Goal: Task Accomplishment & Management: Manage account settings

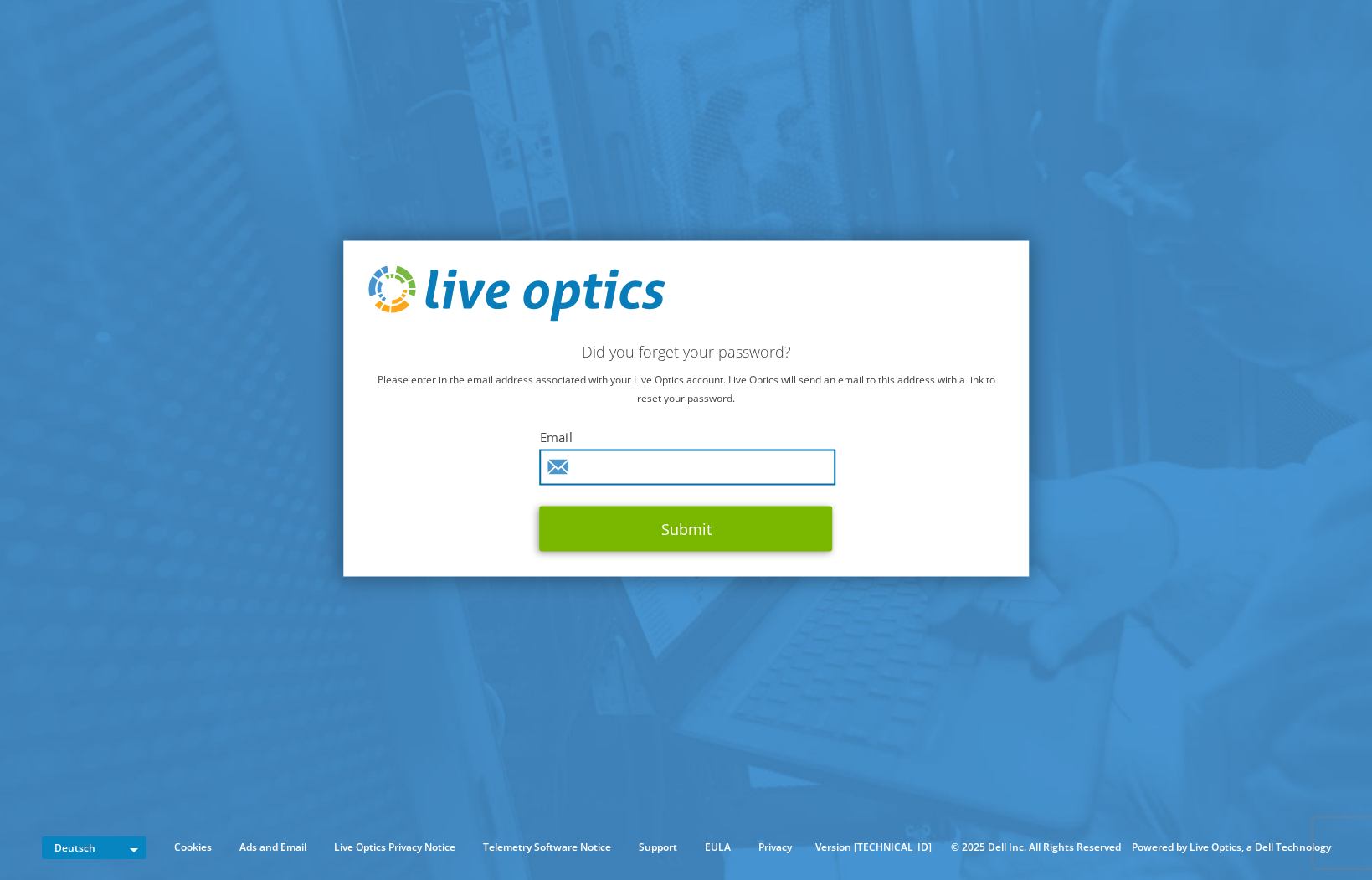
click at [630, 464] on input "text" at bounding box center [688, 467] width 296 height 36
type input "thomas.lepke@fujitsu.com"
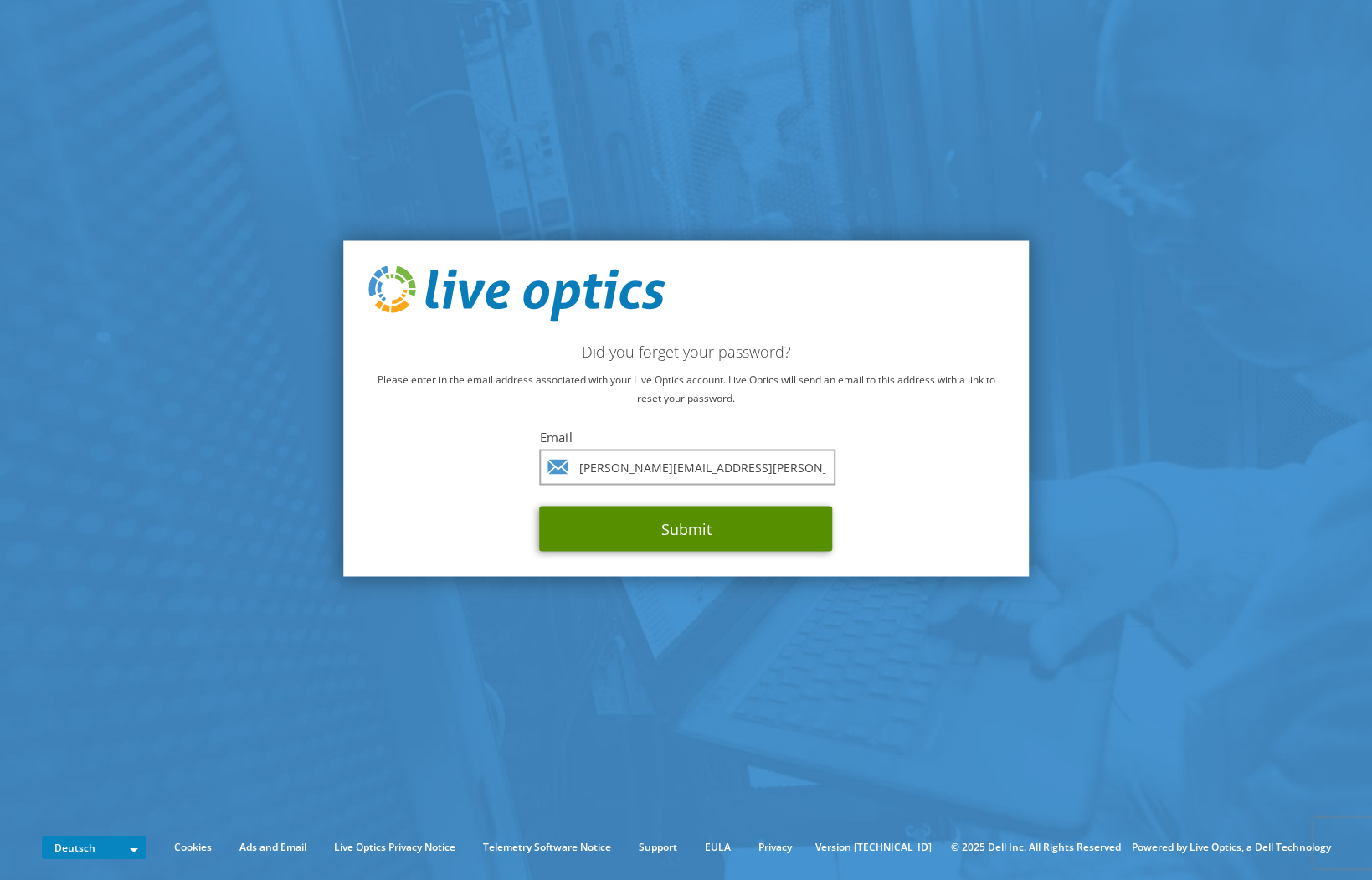
click at [638, 531] on button "Submit" at bounding box center [686, 528] width 293 height 45
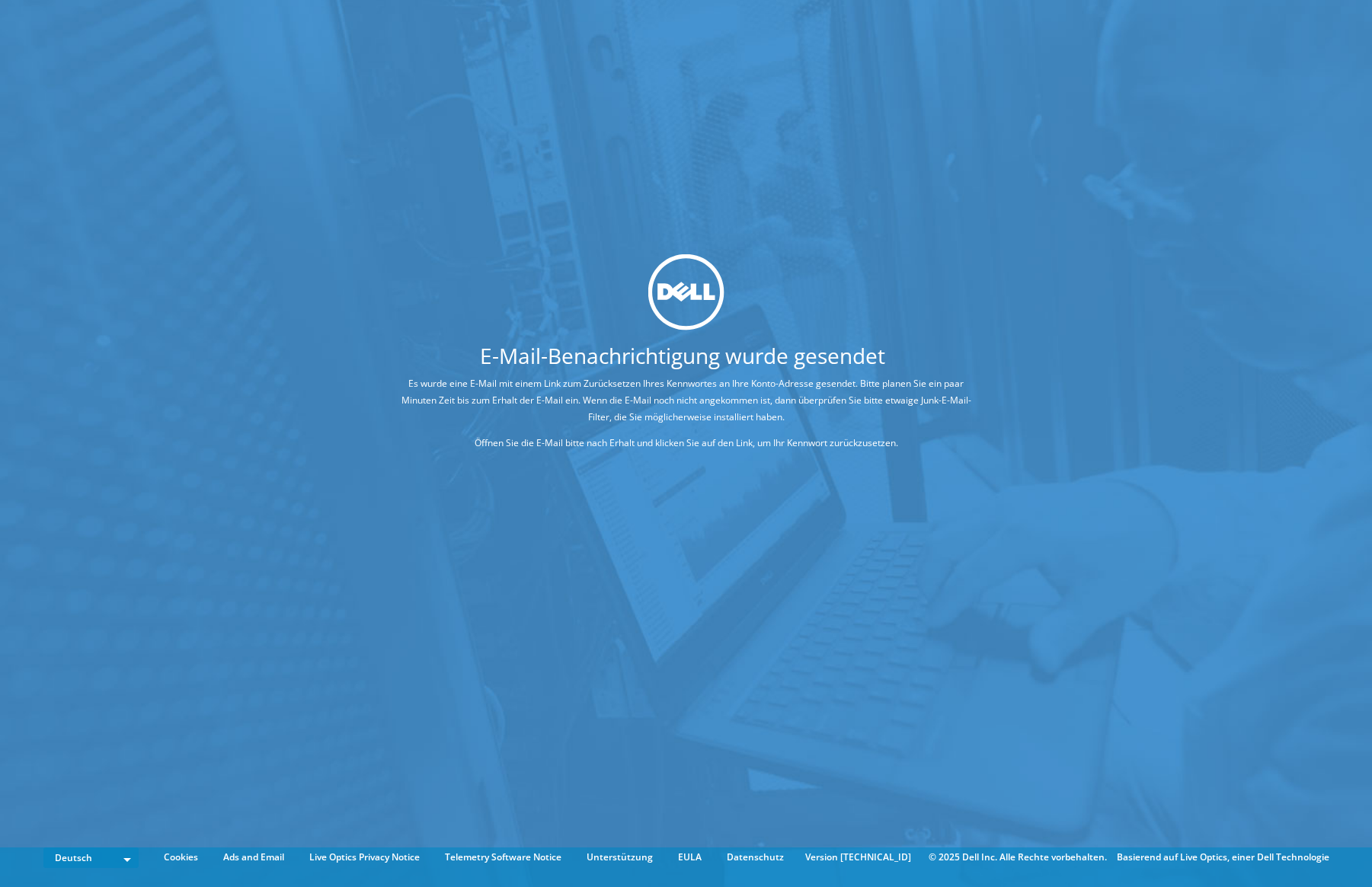
drag, startPoint x: 282, startPoint y: 300, endPoint x: 246, endPoint y: 139, distance: 165.0
click at [285, 295] on div "E-Mail-Benachrichtigung wurde gesendet Es wurde eine E-Mail mit einem Link zum …" at bounding box center [686, 420] width 1372 height 842
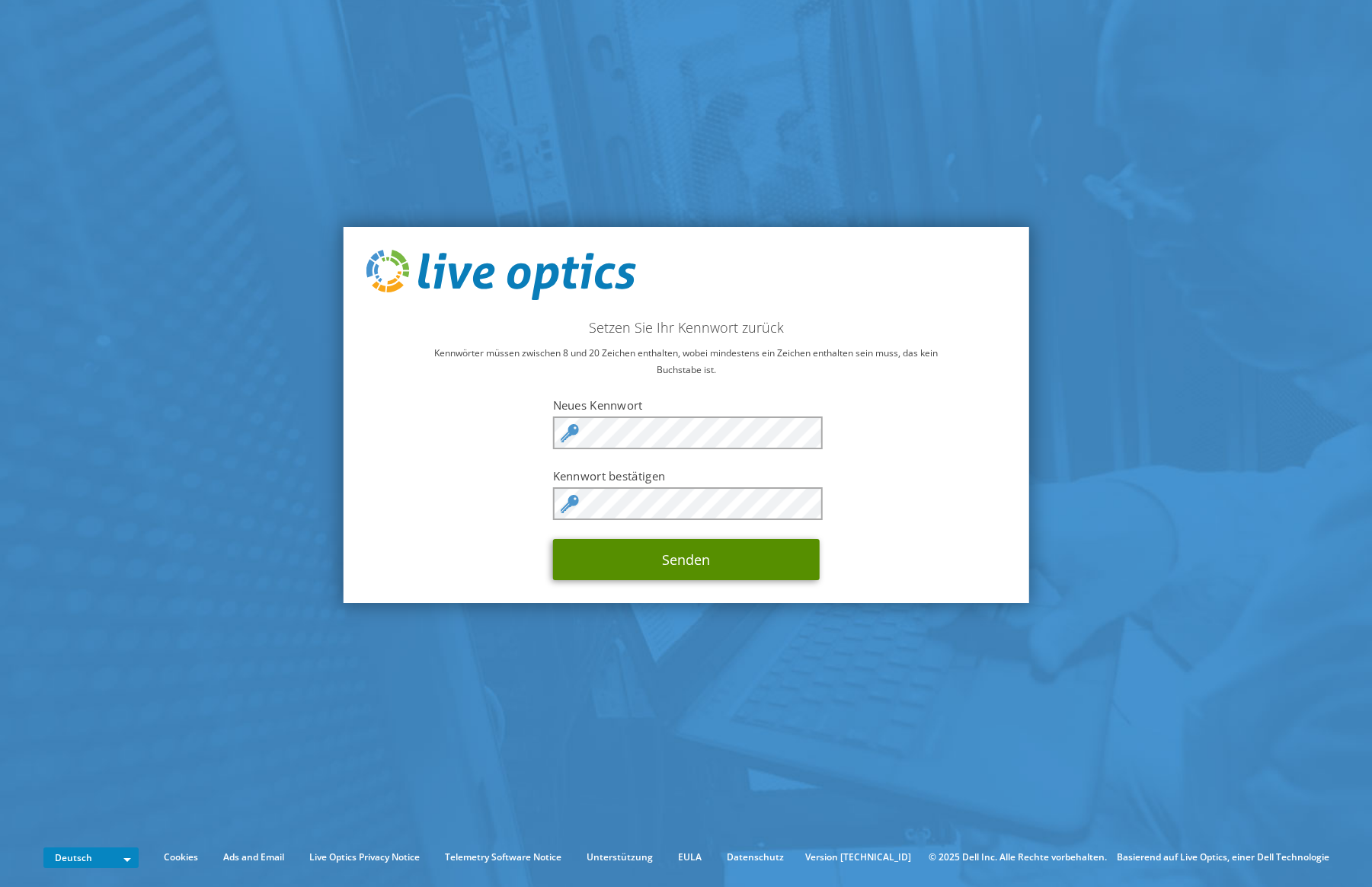
click at [687, 562] on button "Senden" at bounding box center [686, 560] width 267 height 41
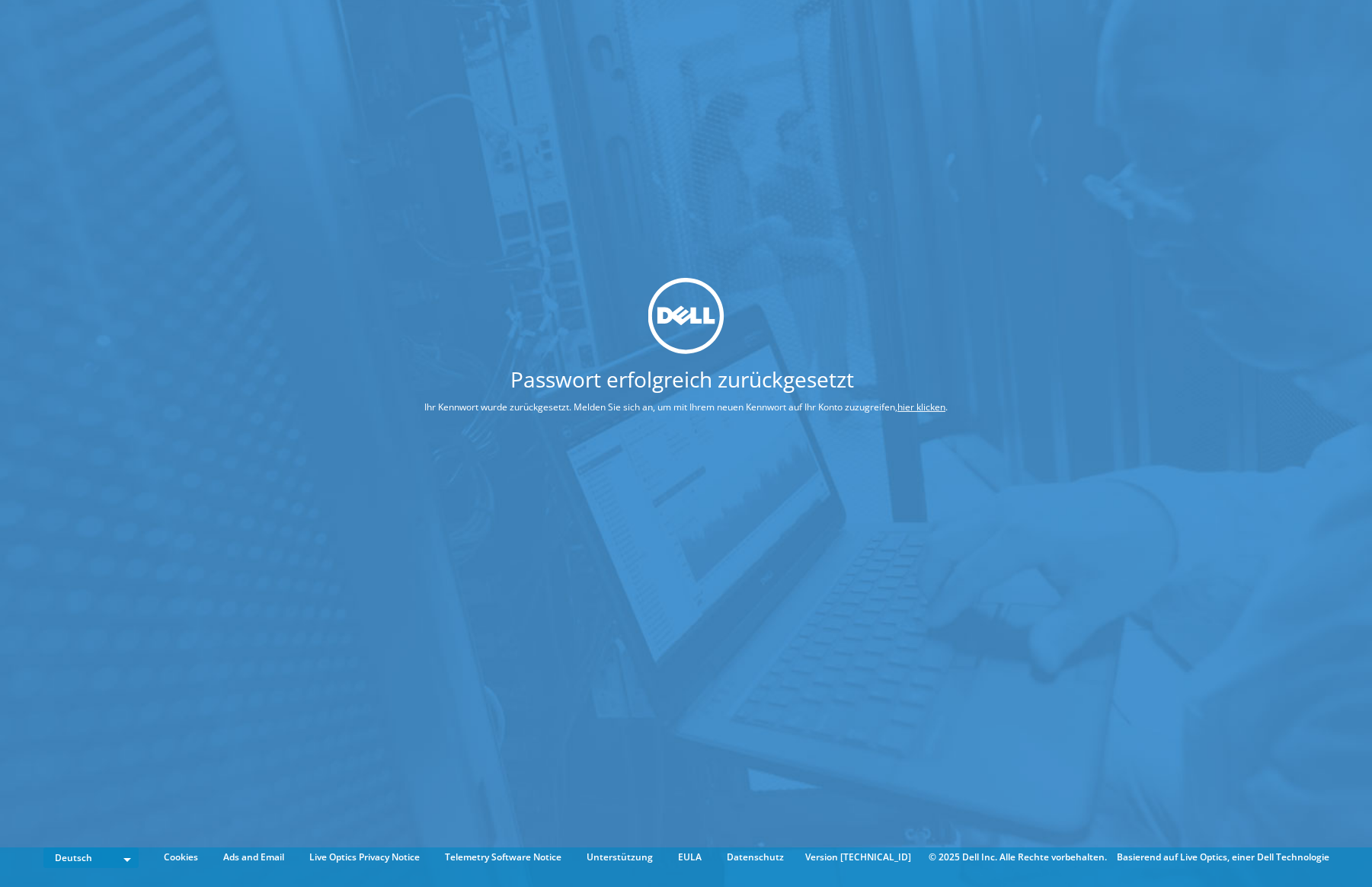
click at [404, 142] on div "Passwort erfolgreich zurückgesetzt Ihr Kennwort wurde zurückgesetzt. Melden Sie…" at bounding box center [686, 420] width 1372 height 842
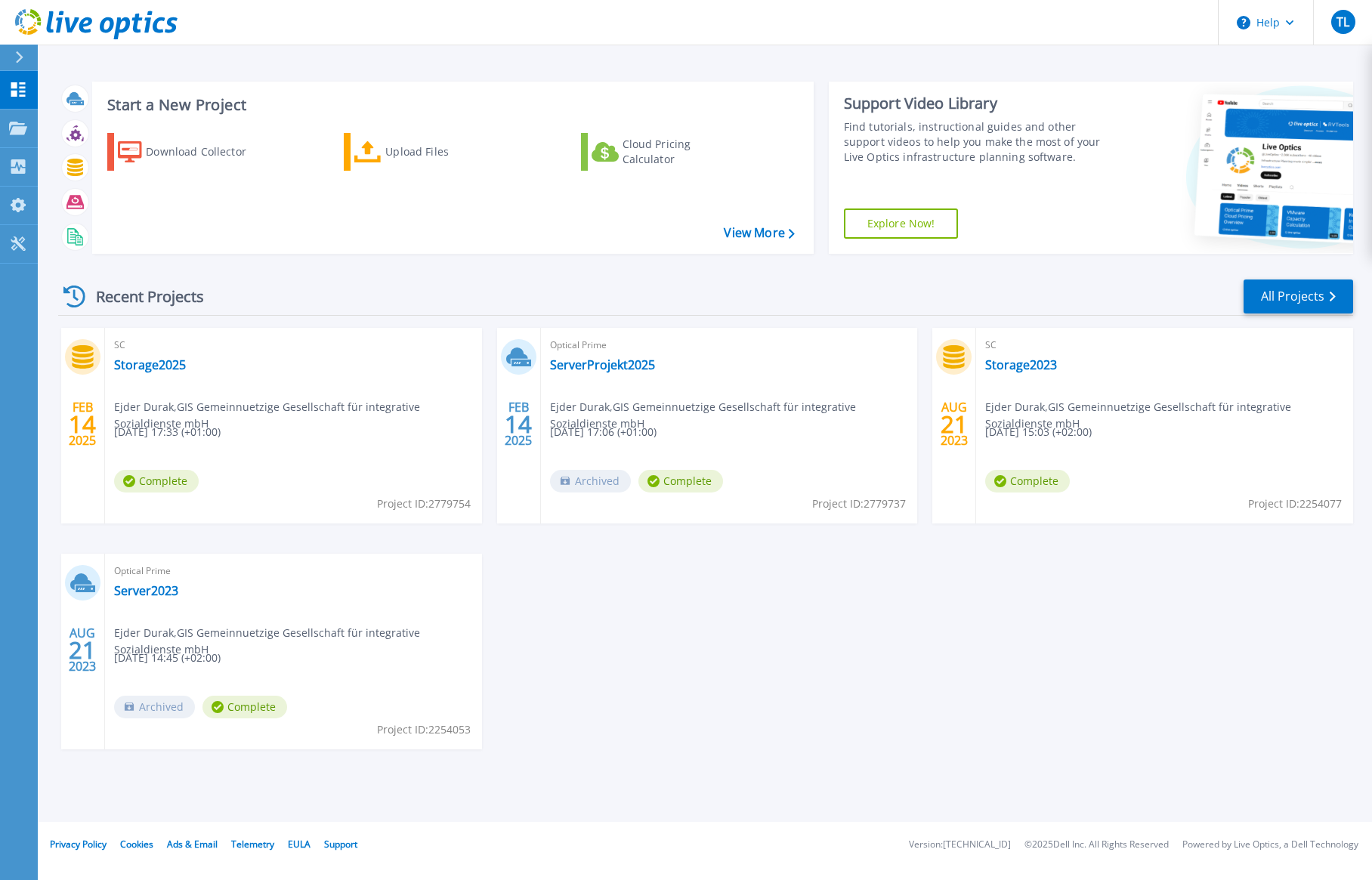
click at [815, 533] on div "FEB 14 2025 SC Storage2025 Ejder Durak , GIS Gemeinnuetzige Gesellschaft für in…" at bounding box center [700, 553] width 1307 height 452
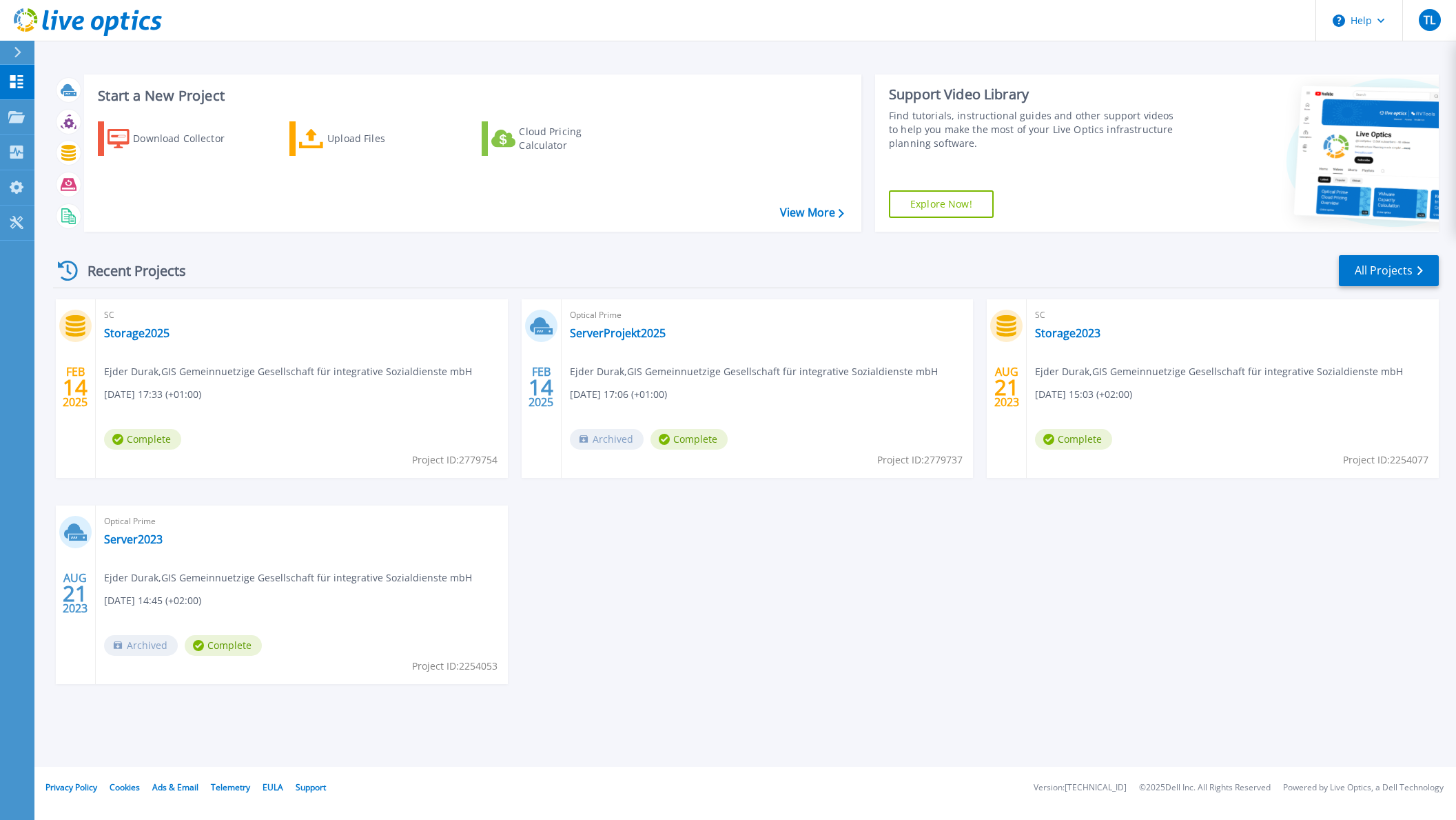
click at [670, 566] on div "FEB 14 2025 SC Storage2025 Ejder Durak , GIS Gemeinnuetzige Gesellschaft für in…" at bounding box center [740, 505] width 1397 height 412
click at [1251, 19] on span "TL" at bounding box center [1429, 20] width 12 height 11
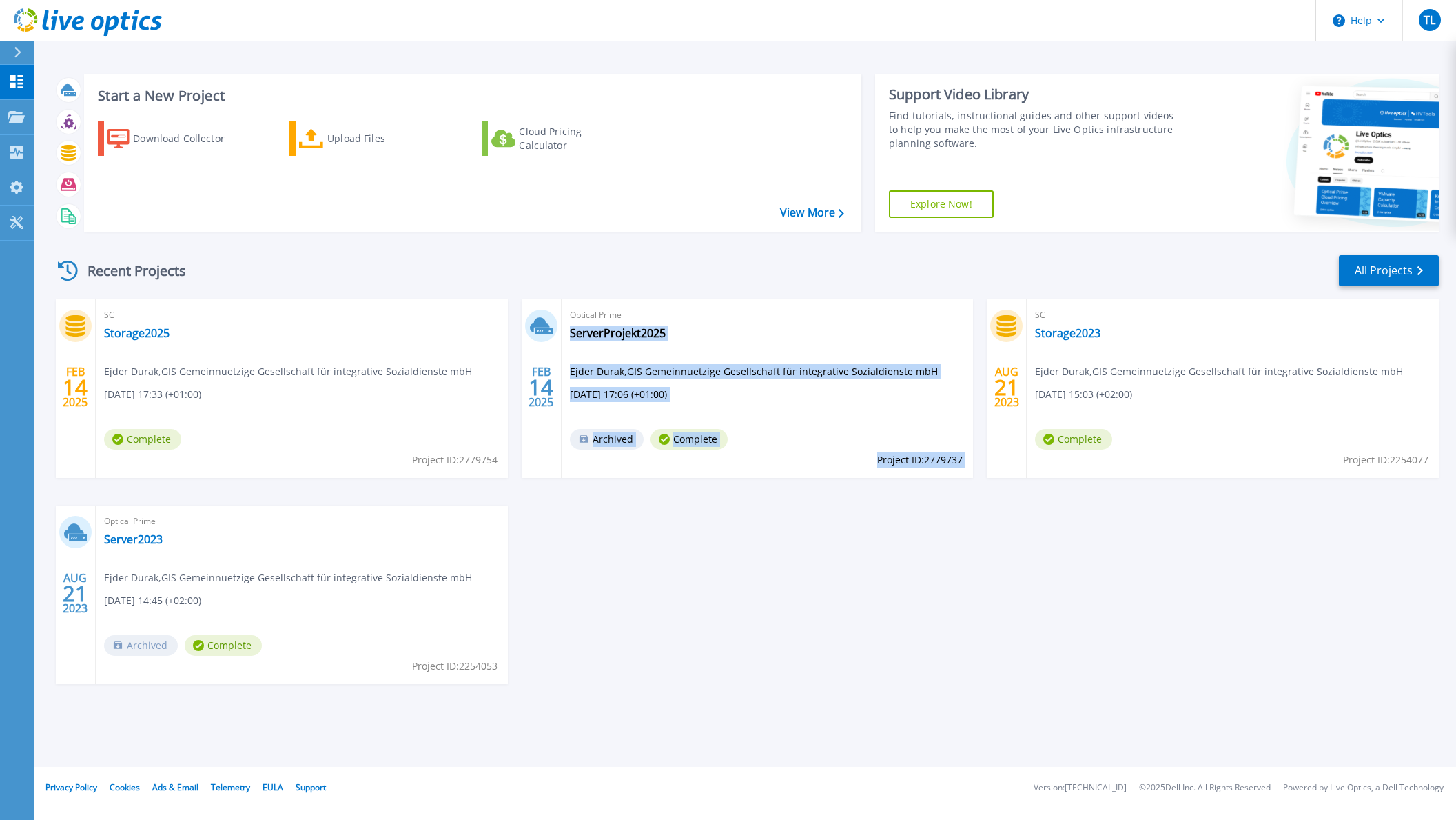
click at [980, 544] on div "FEB 14 2025 SC Storage2025 Ejder Durak , GIS Gemeinnuetzige Gesellschaft für in…" at bounding box center [740, 505] width 1397 height 412
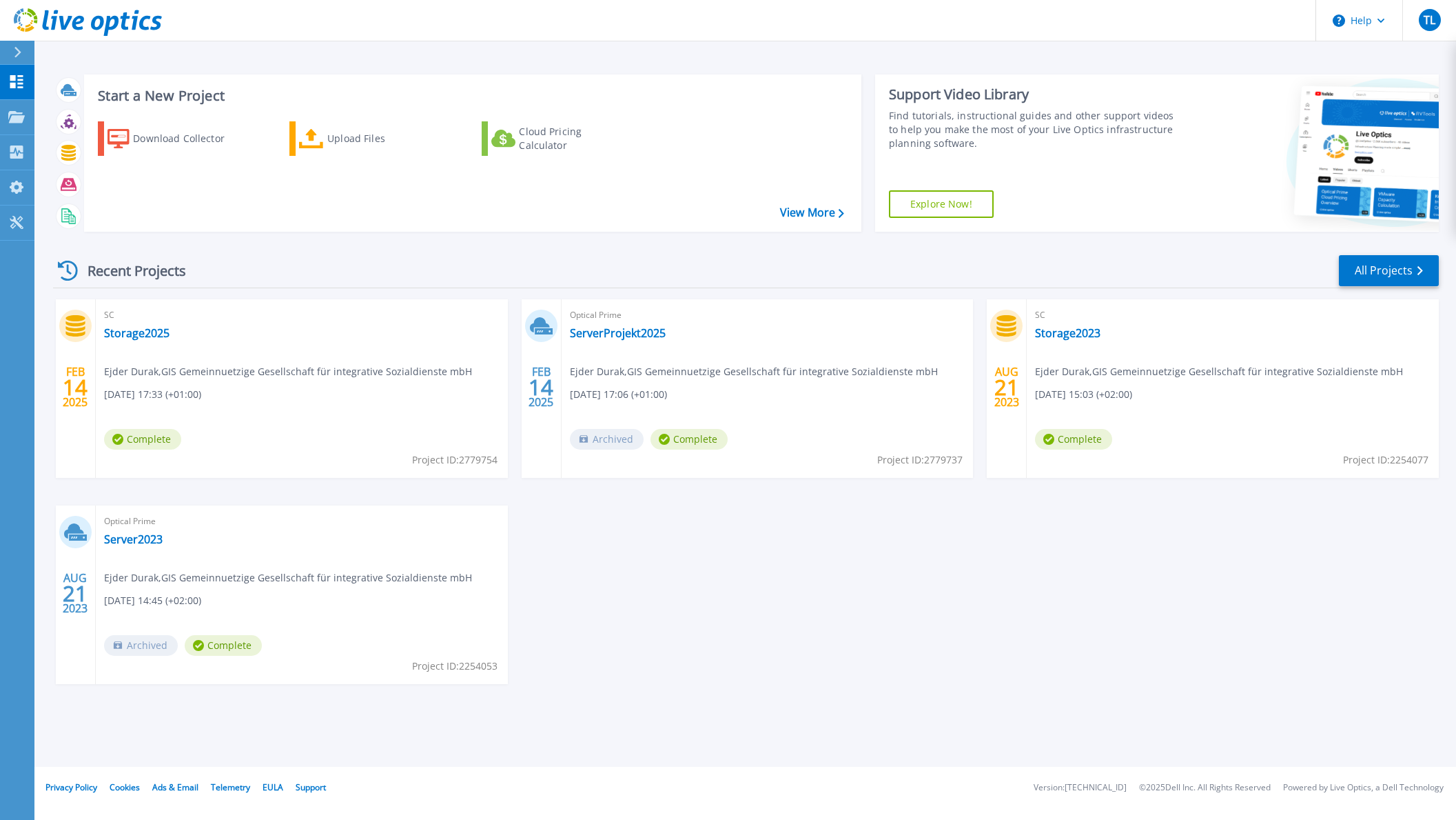
drag, startPoint x: 1220, startPoint y: 257, endPoint x: 1236, endPoint y: 237, distance: 25.6
click at [1236, 237] on div "Start a New Project Download Collector Upload Files Cloud Pricing Calculator Vi…" at bounding box center [746, 393] width 1386 height 659
click at [1251, 26] on span "TL" at bounding box center [1429, 20] width 12 height 11
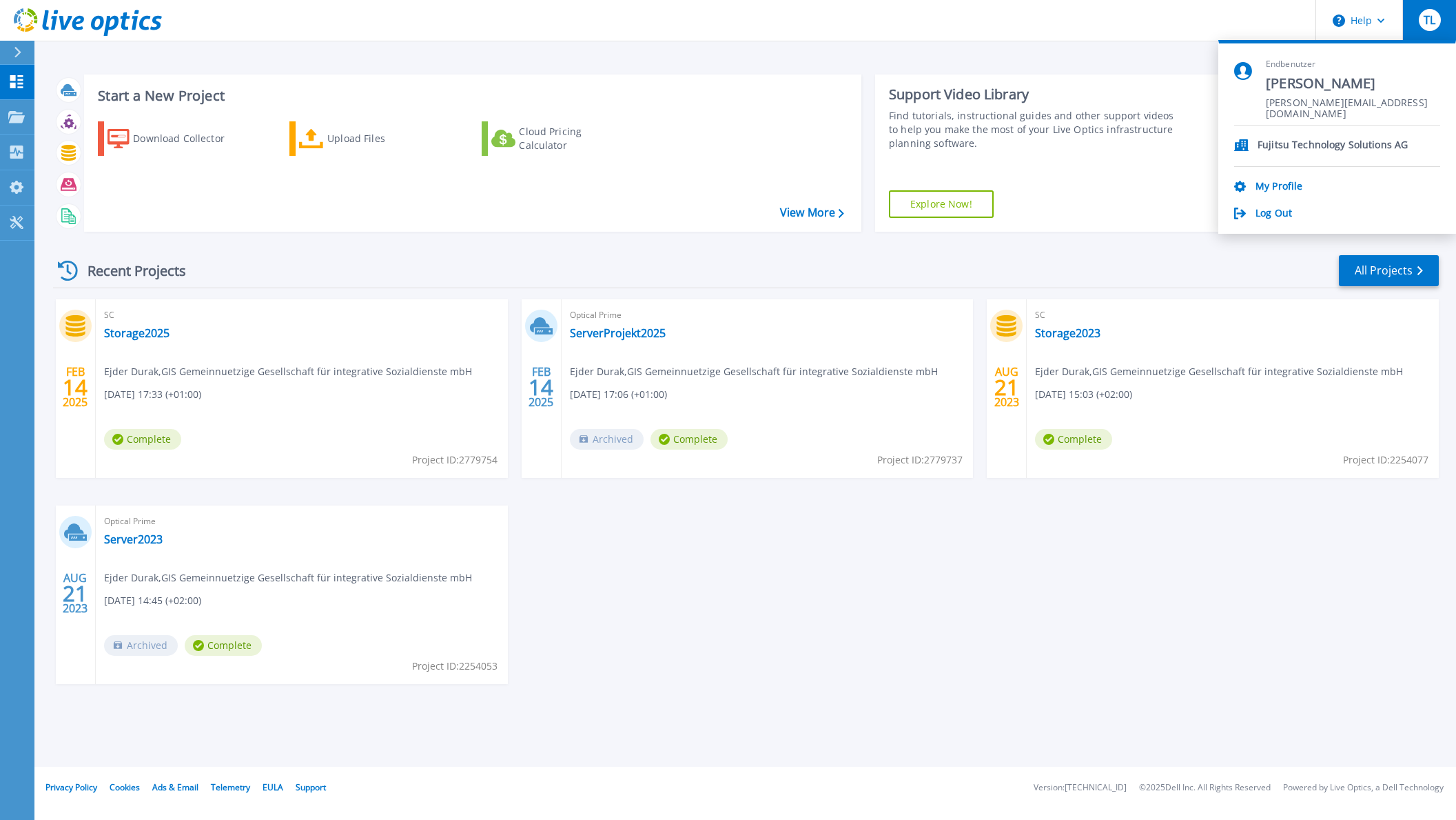
click at [1251, 147] on p "Fujitsu Technology Solutions AG" at bounding box center [1333, 145] width 151 height 13
click at [1251, 190] on link "My Profile" at bounding box center [1279, 187] width 47 height 13
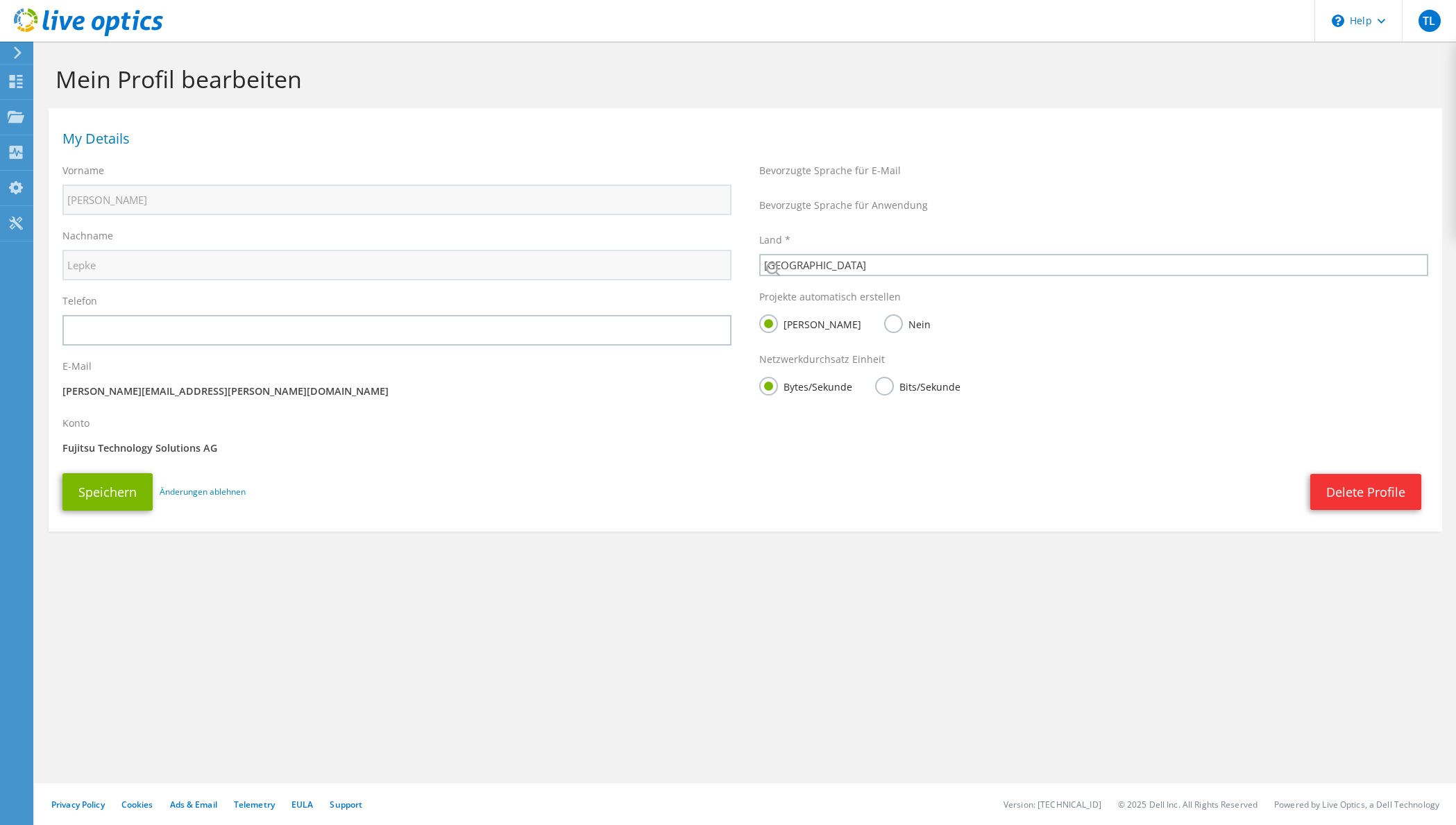
select select "56"
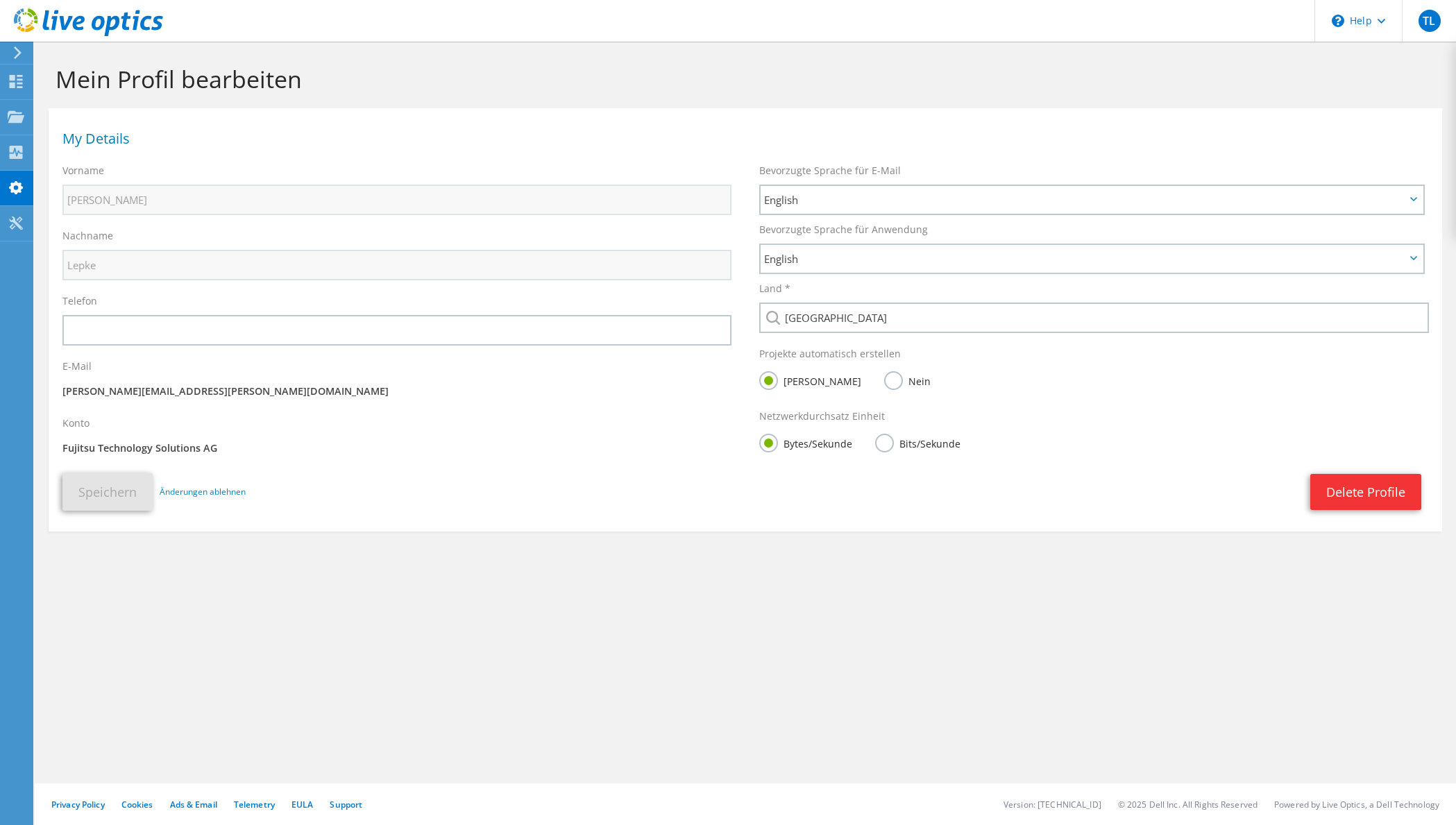
click at [34, 15] on use at bounding box center [88, 23] width 149 height 28
